Goal: Task Accomplishment & Management: Manage account settings

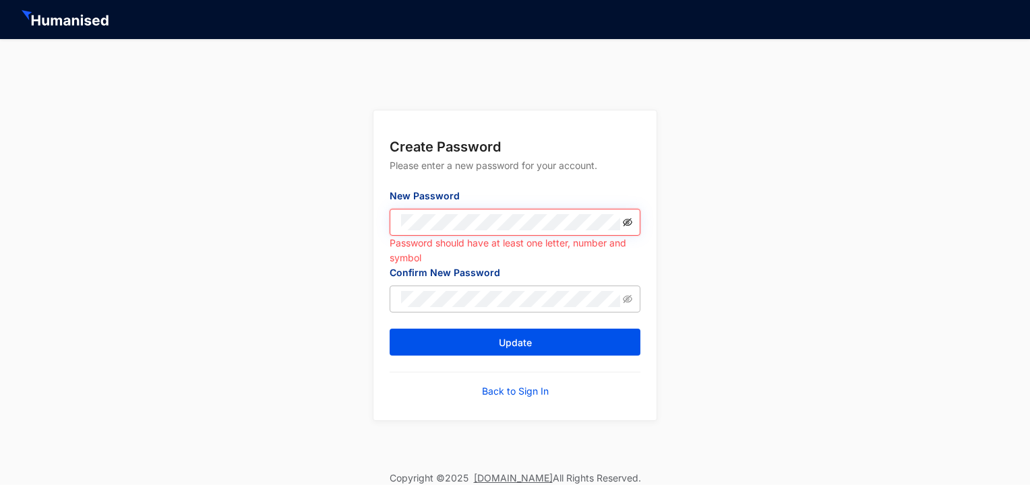
click at [628, 222] on icon "eye-invisible" at bounding box center [627, 222] width 9 height 8
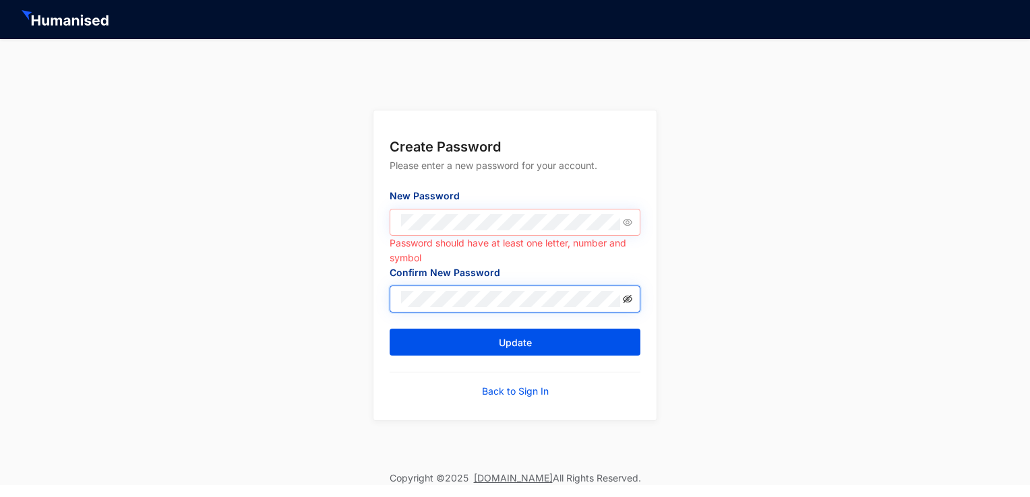
click at [628, 301] on icon "eye-invisible" at bounding box center [627, 299] width 9 height 9
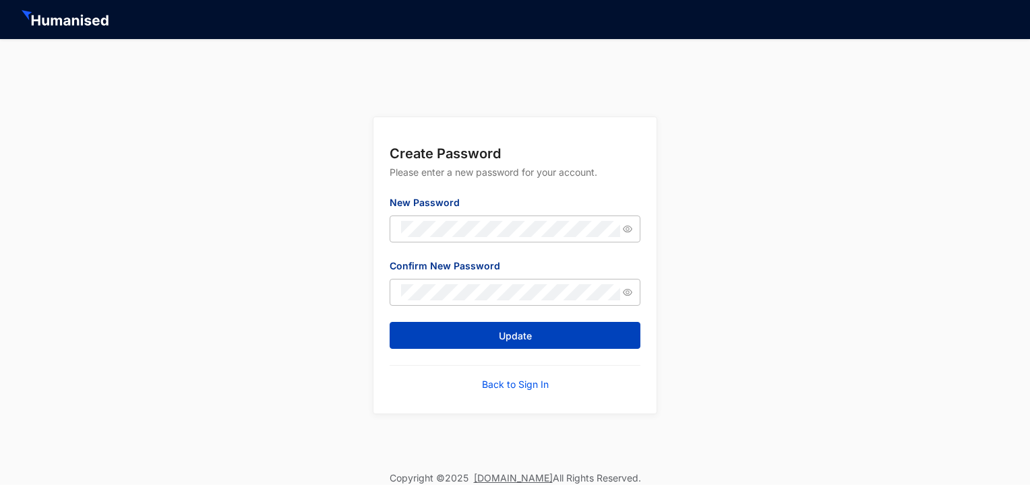
click at [515, 336] on span "Update" at bounding box center [515, 336] width 33 height 13
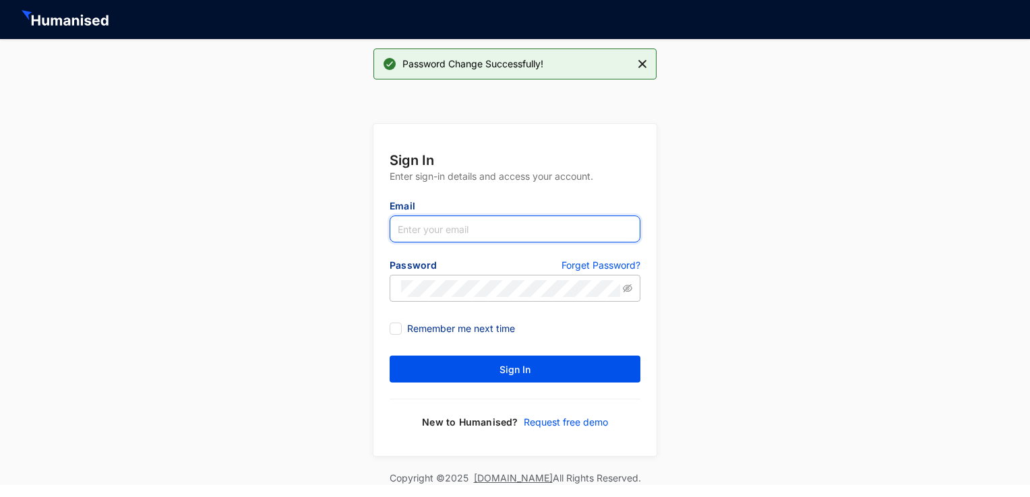
click at [426, 227] on input "text" at bounding box center [515, 229] width 251 height 27
type input "C"
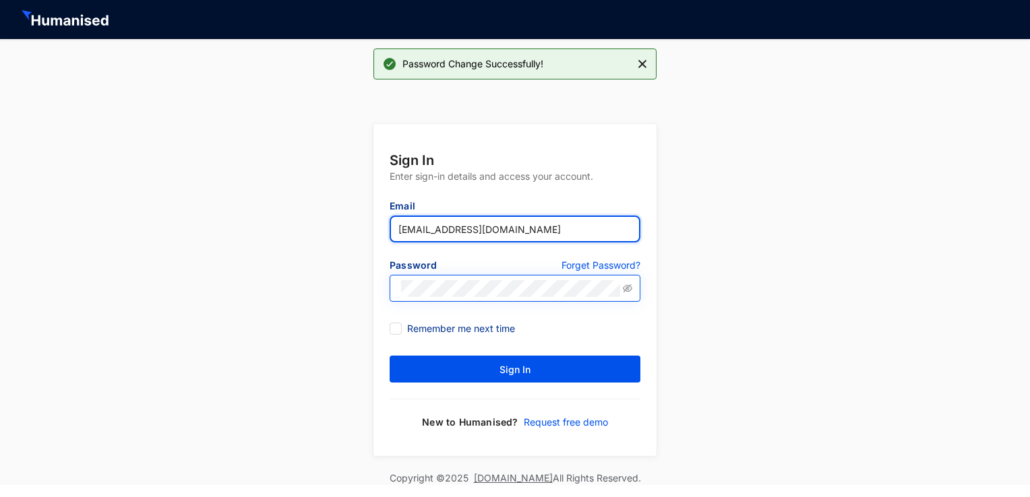
type input "[EMAIL_ADDRESS][DOMAIN_NAME]"
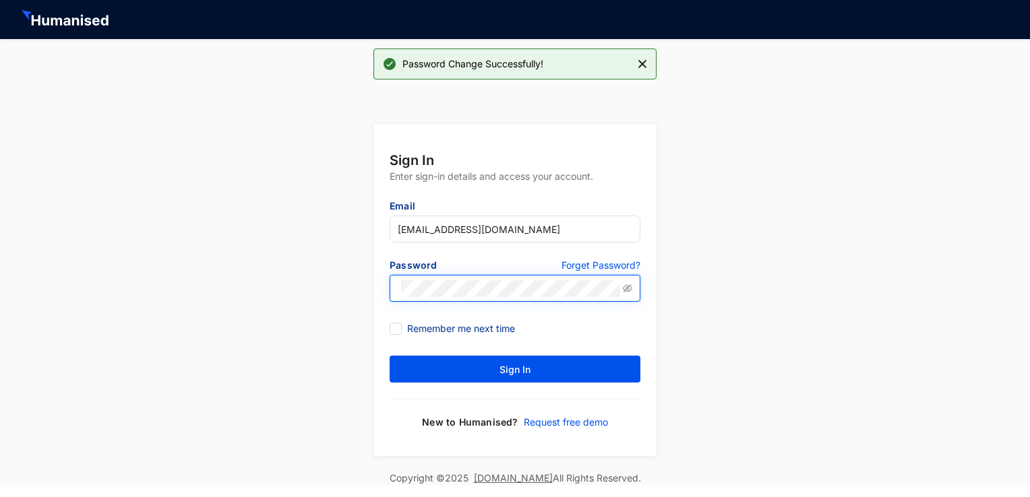
click at [390, 356] on button "Sign In" at bounding box center [515, 369] width 251 height 27
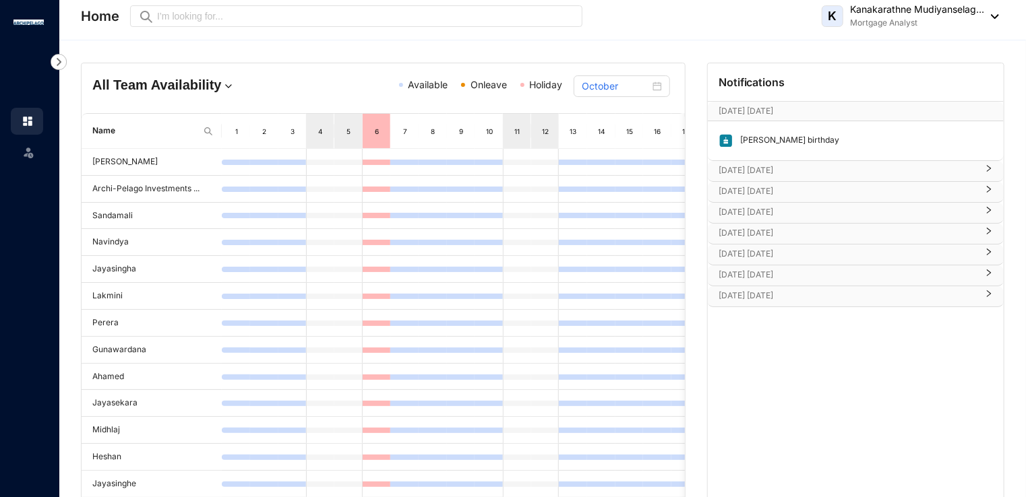
click at [754, 231] on p "[DATE] [DATE]" at bounding box center [848, 232] width 258 height 13
click at [981, 235] on div at bounding box center [985, 233] width 16 height 15
click at [982, 168] on div at bounding box center [985, 171] width 16 height 15
click at [991, 187] on icon "right" at bounding box center [989, 189] width 8 height 8
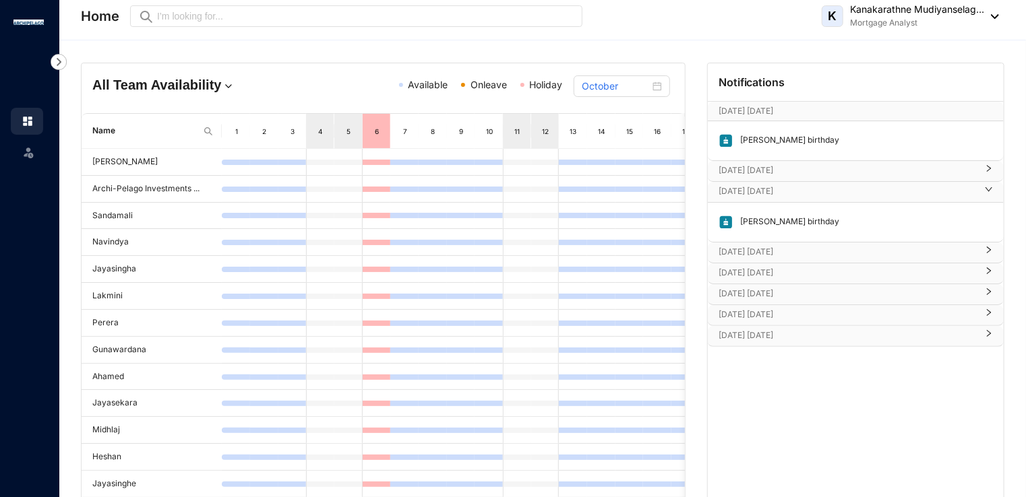
click at [991, 187] on icon "right" at bounding box center [989, 189] width 8 height 8
click at [977, 253] on div at bounding box center [985, 254] width 16 height 15
click at [983, 208] on div at bounding box center [985, 213] width 16 height 15
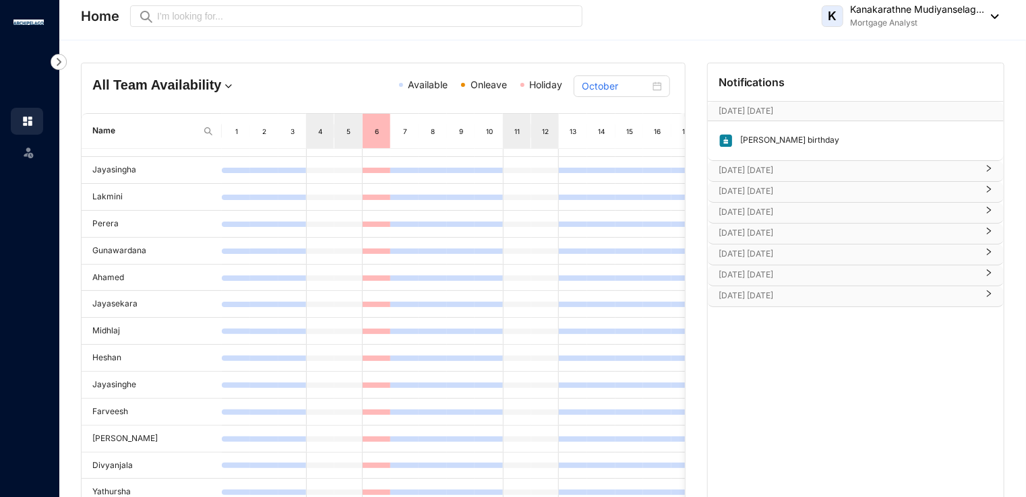
click at [979, 171] on div at bounding box center [985, 171] width 16 height 15
